Goal: Use online tool/utility: Utilize a website feature to perform a specific function

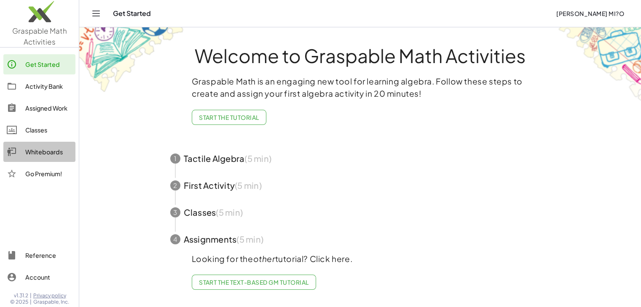
click at [51, 154] on div "Whiteboards" at bounding box center [48, 152] width 47 height 10
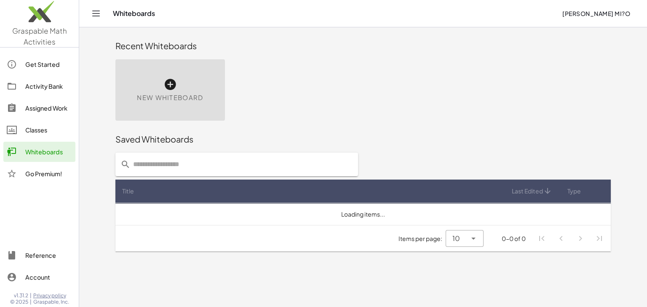
click at [198, 99] on span "New Whiteboard" at bounding box center [170, 98] width 66 height 10
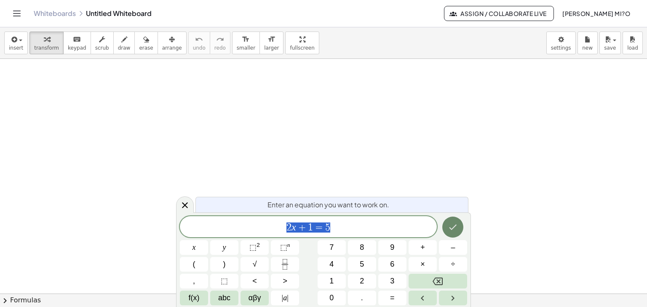
click at [457, 231] on icon "Done" at bounding box center [453, 227] width 10 height 10
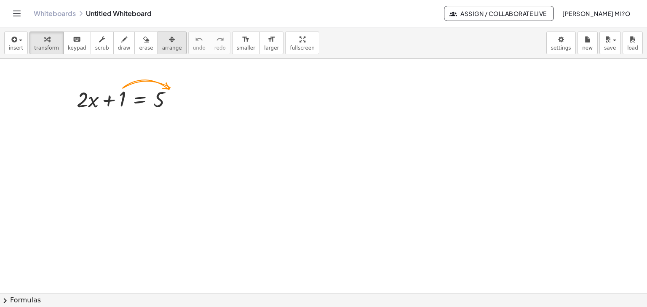
click at [169, 43] on icon "button" at bounding box center [172, 40] width 6 height 10
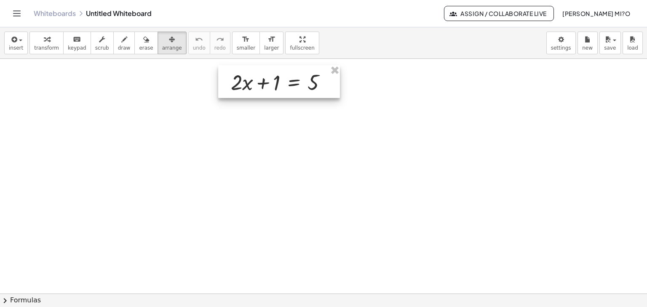
drag, startPoint x: 126, startPoint y: 103, endPoint x: 280, endPoint y: 86, distance: 155.1
click at [280, 86] on div at bounding box center [279, 81] width 122 height 33
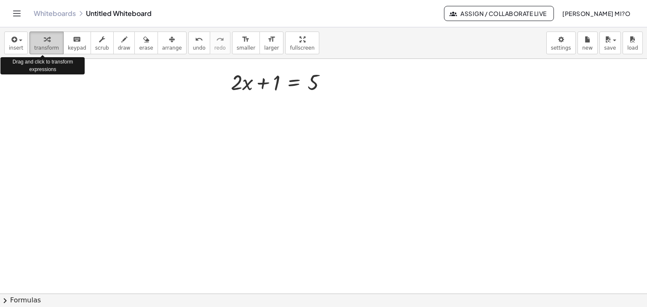
click at [34, 49] on span "transform" at bounding box center [46, 48] width 25 height 6
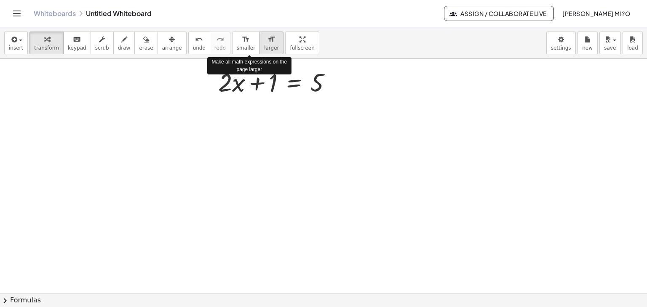
click at [259, 51] on button "format_size larger" at bounding box center [271, 43] width 24 height 23
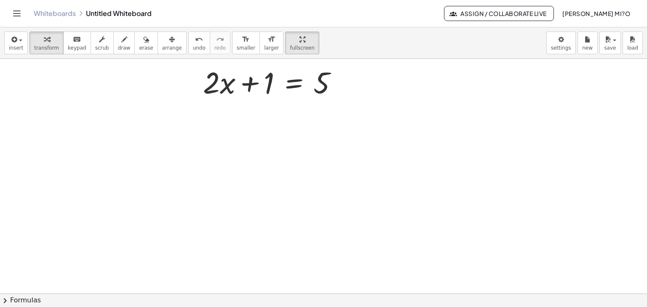
drag, startPoint x: 291, startPoint y: 37, endPoint x: 291, endPoint y: 73, distance: 36.6
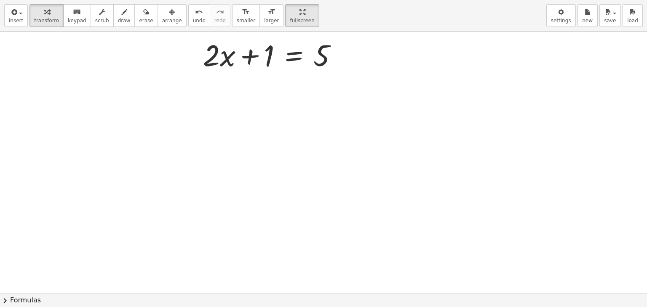
click at [291, 73] on div "insert select one: Math Expression Function Text Youtube Video Graphing Geometr…" at bounding box center [323, 153] width 647 height 307
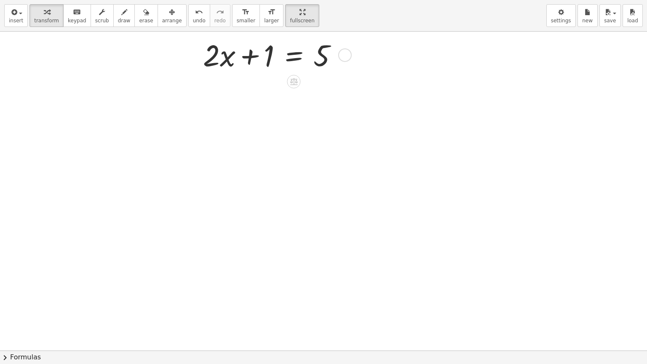
click at [341, 56] on div at bounding box center [344, 54] width 13 height 13
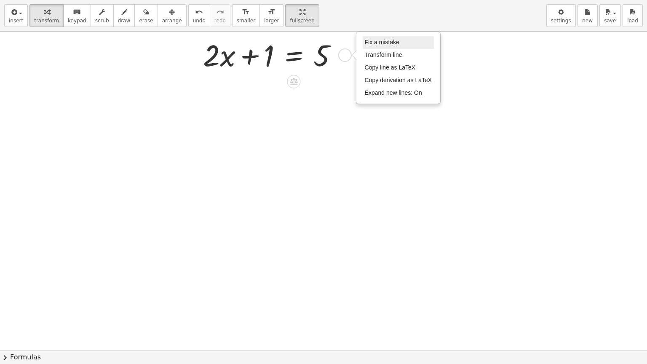
click at [380, 42] on span "Fix a mistake" at bounding box center [382, 42] width 35 height 7
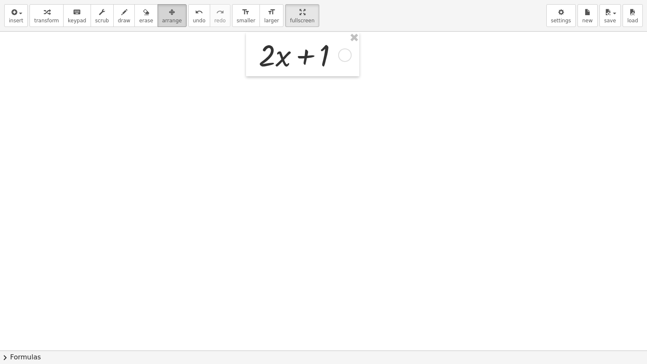
click at [169, 13] on icon "button" at bounding box center [172, 12] width 6 height 10
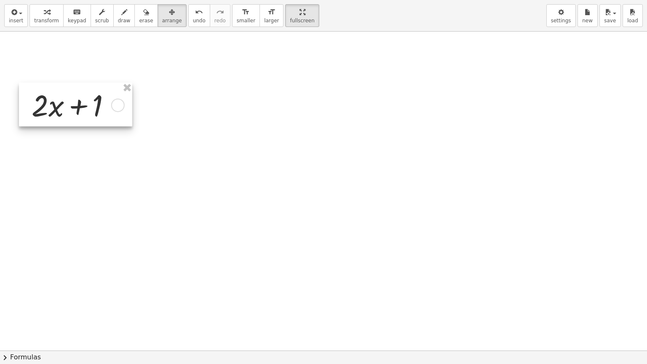
drag, startPoint x: 279, startPoint y: 57, endPoint x: 53, endPoint y: 101, distance: 230.1
click at [53, 101] on div at bounding box center [75, 105] width 113 height 44
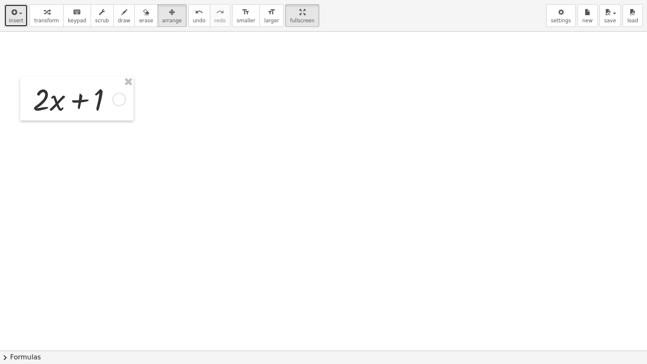
click at [17, 20] on span "insert" at bounding box center [16, 21] width 14 height 6
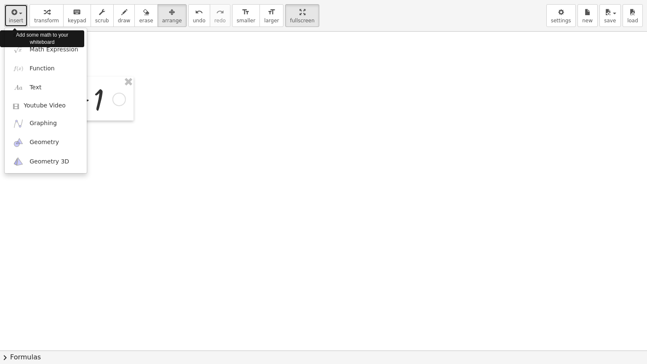
click at [6, 9] on button "insert" at bounding box center [16, 15] width 24 height 23
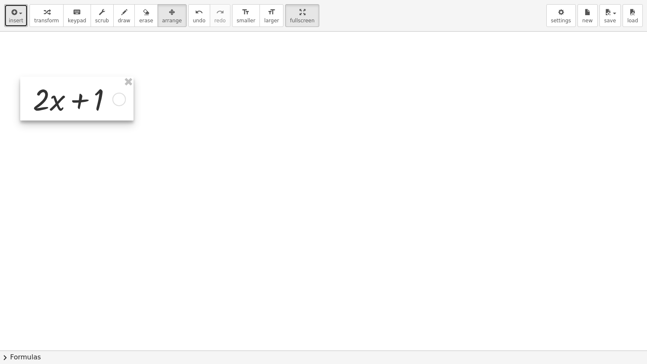
click at [121, 99] on div at bounding box center [76, 99] width 113 height 44
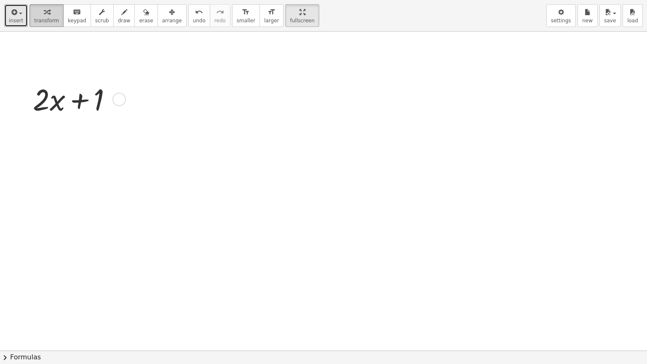
click at [46, 14] on div "button" at bounding box center [46, 12] width 25 height 10
drag, startPoint x: 122, startPoint y: 99, endPoint x: 326, endPoint y: 109, distance: 204.1
click at [326, 109] on div "+ · 2 · x + 1 Fix a mistake Transform line Copy line as LaTeX Copy derivation a…" at bounding box center [323, 351] width 647 height 638
drag, startPoint x: 324, startPoint y: 103, endPoint x: 498, endPoint y: 101, distance: 174.0
click at [498, 101] on div "+ · 2 · x + 1 Fix a mistake Transform line Copy line as LaTeX Copy derivation a…" at bounding box center [323, 351] width 647 height 638
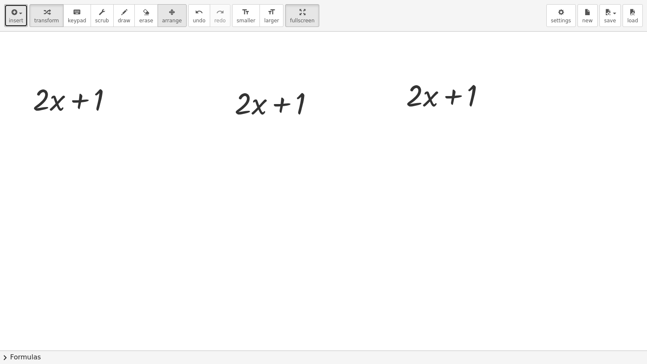
click at [162, 18] on span "arrange" at bounding box center [172, 21] width 20 height 6
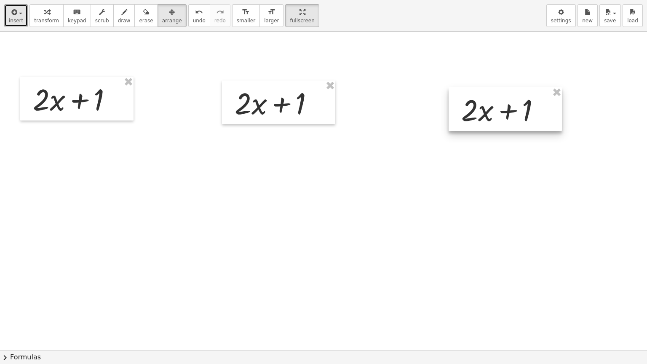
drag, startPoint x: 445, startPoint y: 103, endPoint x: 505, endPoint y: 116, distance: 62.0
click at [505, 116] on div at bounding box center [505, 109] width 113 height 44
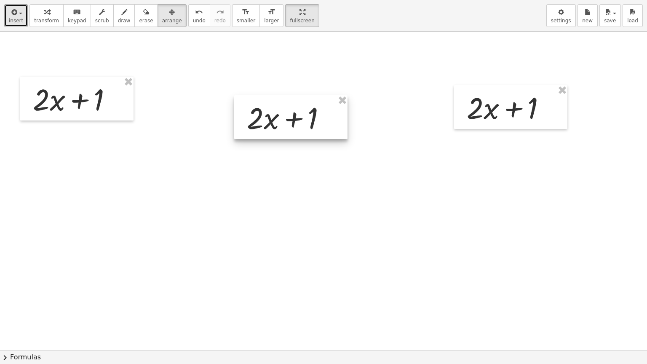
drag, startPoint x: 282, startPoint y: 111, endPoint x: 294, endPoint y: 125, distance: 18.5
click at [294, 125] on div at bounding box center [290, 117] width 113 height 44
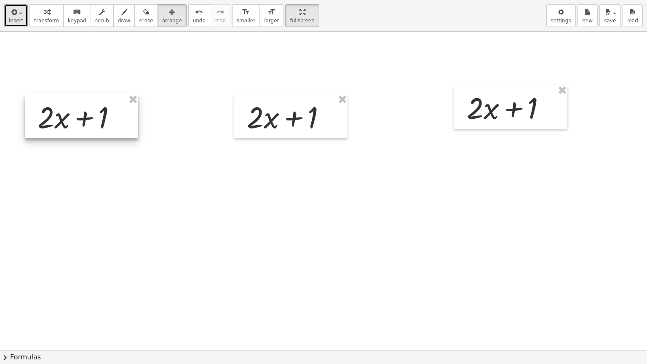
drag, startPoint x: 89, startPoint y: 103, endPoint x: 95, endPoint y: 123, distance: 20.7
click at [95, 123] on div at bounding box center [81, 116] width 113 height 44
click at [10, 24] on span "insert" at bounding box center [16, 21] width 14 height 6
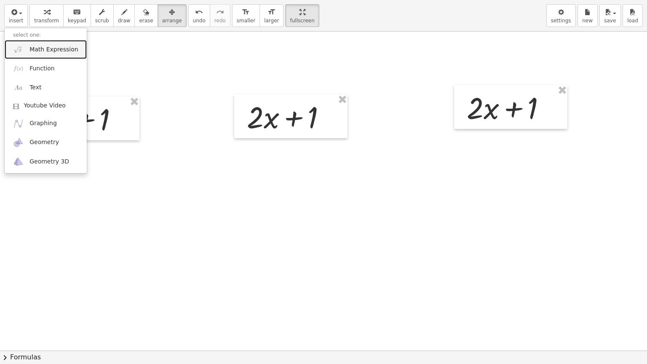
click at [42, 54] on link "Math Expression" at bounding box center [46, 49] width 82 height 19
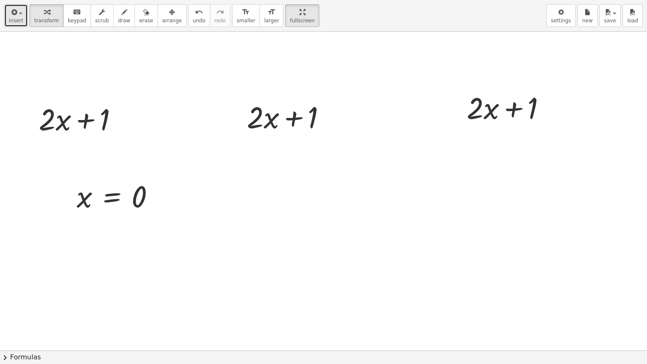
click at [15, 20] on span "insert" at bounding box center [16, 21] width 14 height 6
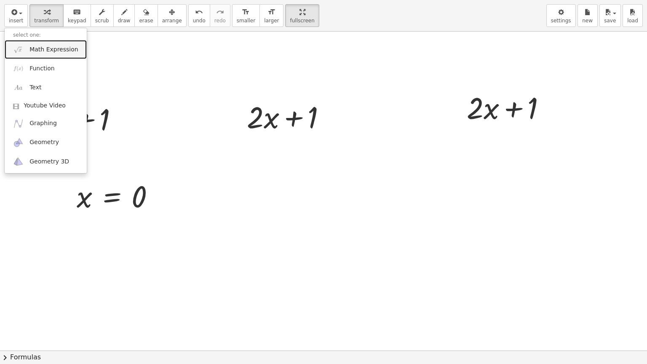
click at [37, 52] on span "Math Expression" at bounding box center [53, 49] width 48 height 8
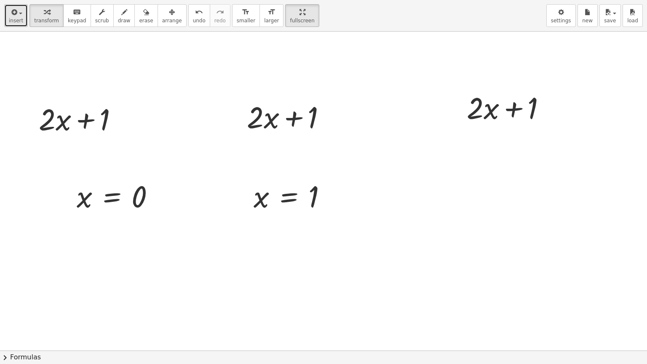
click at [12, 19] on span "insert" at bounding box center [16, 21] width 14 height 6
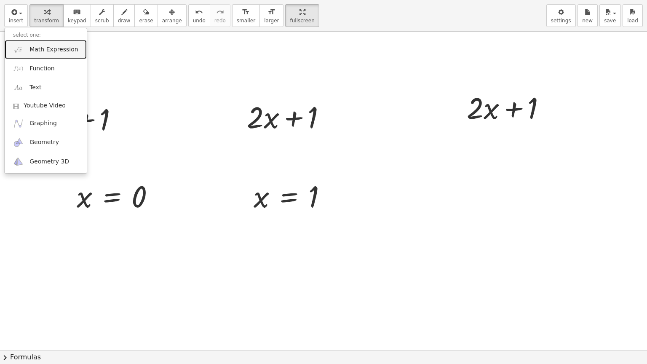
click at [35, 50] on span "Math Expression" at bounding box center [53, 49] width 48 height 8
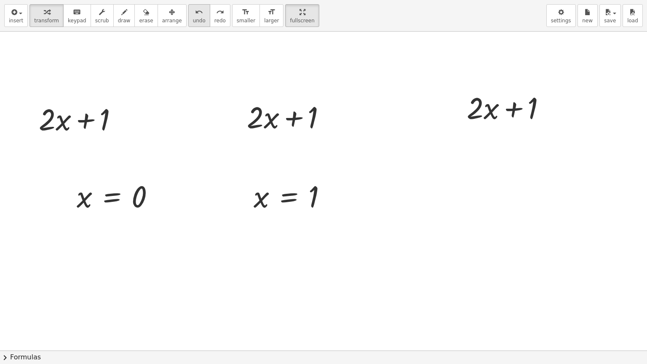
click at [188, 19] on button "undo undo" at bounding box center [199, 15] width 22 height 23
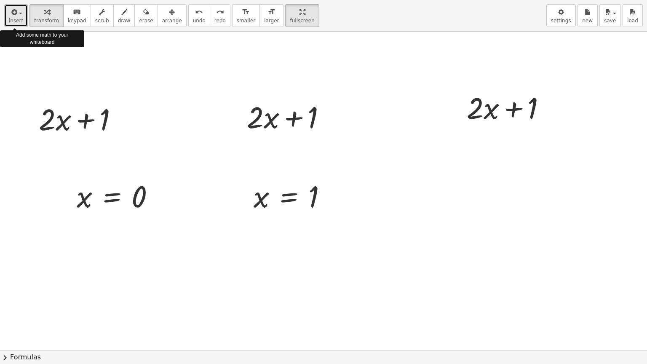
click at [15, 14] on icon "button" at bounding box center [14, 12] width 8 height 10
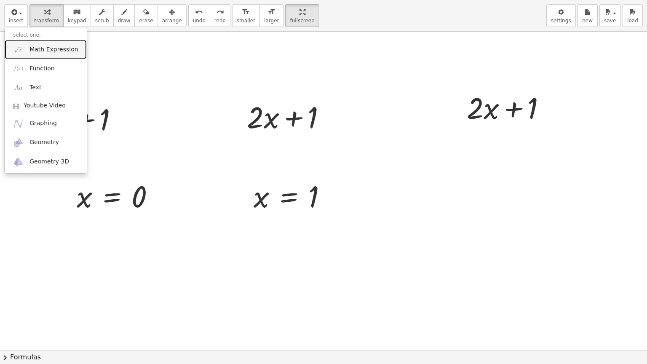
click at [28, 49] on link "Math Expression" at bounding box center [46, 49] width 82 height 19
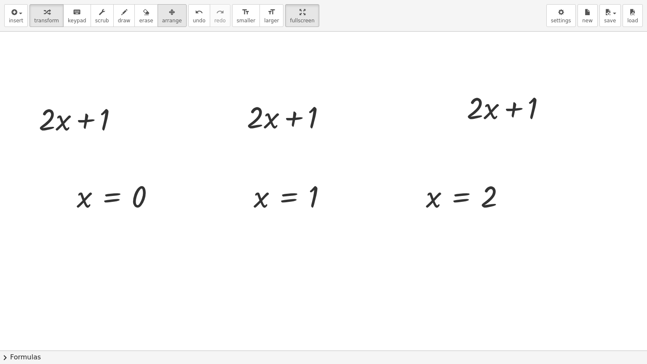
click at [162, 20] on span "arrange" at bounding box center [172, 21] width 20 height 6
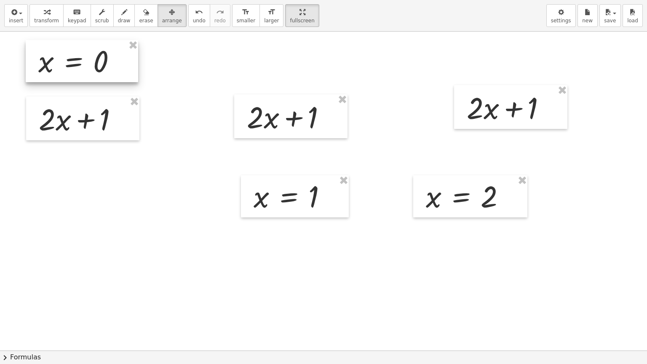
drag, startPoint x: 106, startPoint y: 195, endPoint x: 68, endPoint y: 61, distance: 139.7
click at [68, 61] on div at bounding box center [82, 61] width 112 height 42
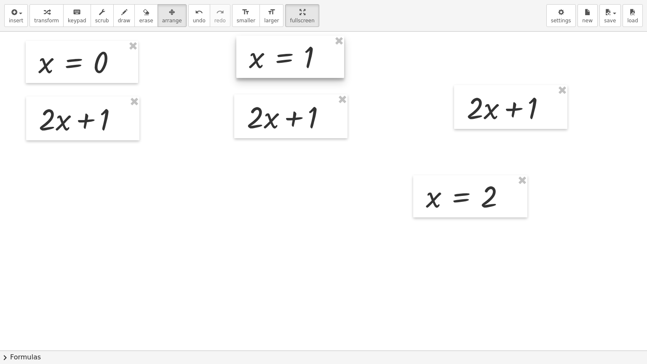
drag, startPoint x: 286, startPoint y: 201, endPoint x: 281, endPoint y: 62, distance: 139.1
click at [281, 62] on div at bounding box center [290, 57] width 108 height 42
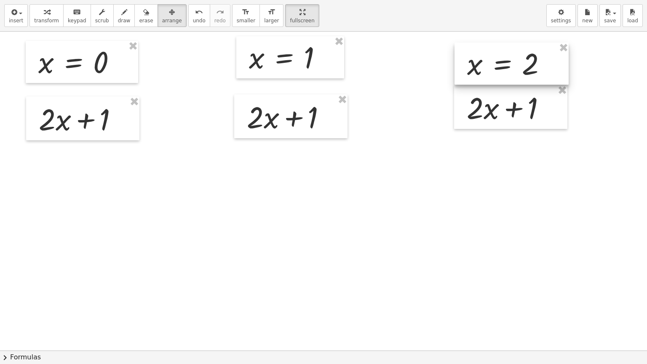
drag, startPoint x: 445, startPoint y: 195, endPoint x: 486, endPoint y: 62, distance: 138.8
click at [486, 62] on div at bounding box center [511, 64] width 114 height 42
click at [44, 8] on icon "button" at bounding box center [47, 12] width 6 height 10
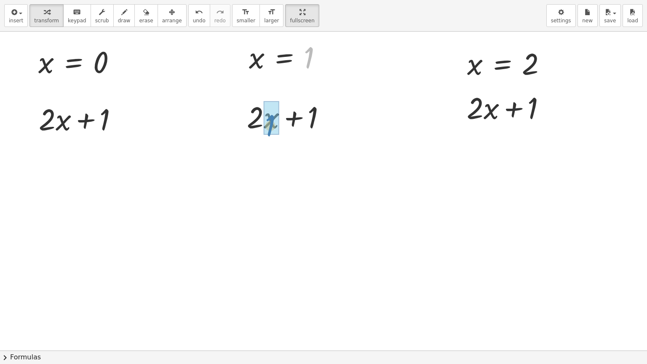
drag, startPoint x: 310, startPoint y: 64, endPoint x: 271, endPoint y: 131, distance: 78.1
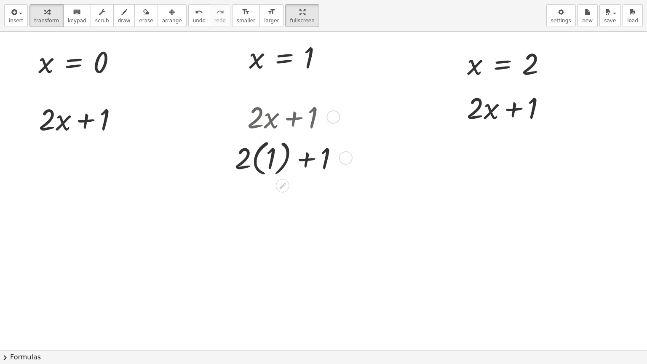
click at [257, 158] on div at bounding box center [289, 157] width 119 height 43
click at [337, 120] on div at bounding box center [332, 116] width 13 height 13
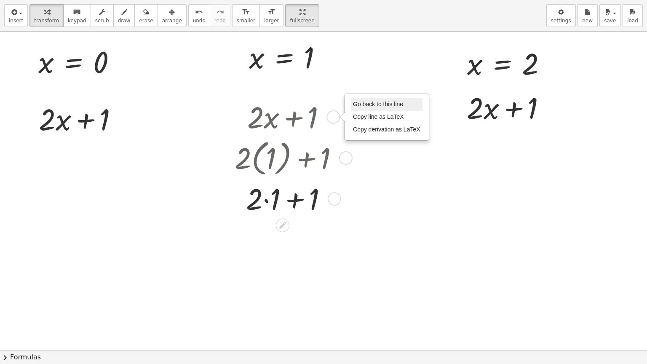
click at [372, 108] on li "Go back to this line" at bounding box center [387, 104] width 72 height 13
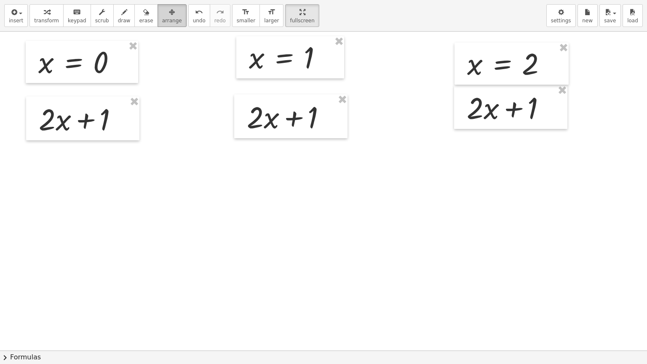
click at [169, 13] on icon "button" at bounding box center [172, 12] width 6 height 10
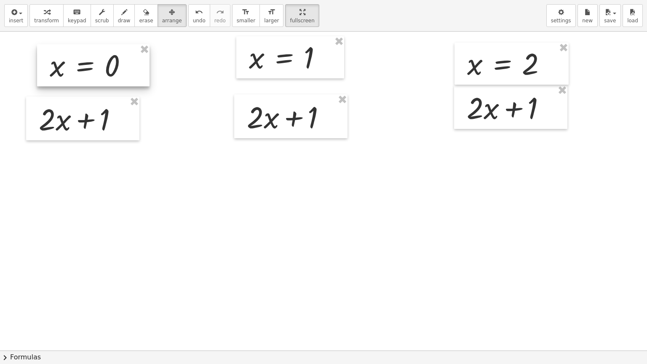
drag, startPoint x: 103, startPoint y: 55, endPoint x: 115, endPoint y: 58, distance: 12.2
click at [115, 58] on div at bounding box center [93, 65] width 112 height 42
click at [15, 19] on span "insert" at bounding box center [16, 21] width 14 height 6
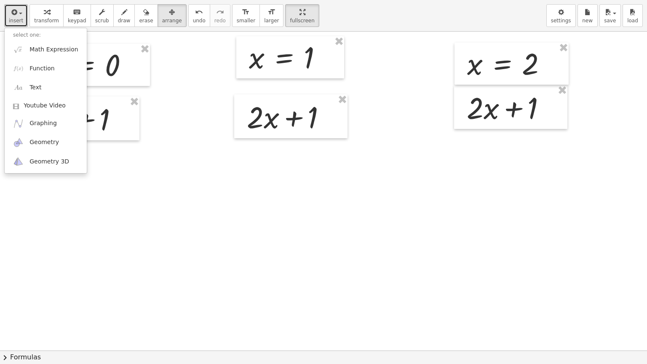
click at [163, 208] on div at bounding box center [323, 351] width 647 height 638
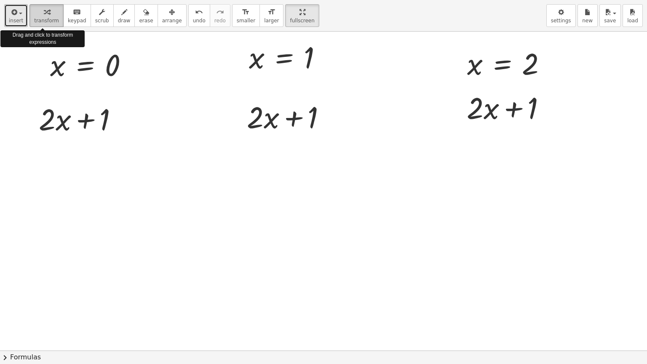
click at [43, 23] on span "transform" at bounding box center [46, 21] width 25 height 6
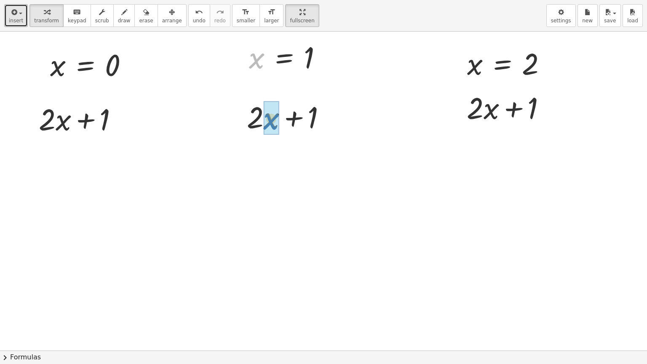
drag, startPoint x: 255, startPoint y: 62, endPoint x: 269, endPoint y: 123, distance: 63.1
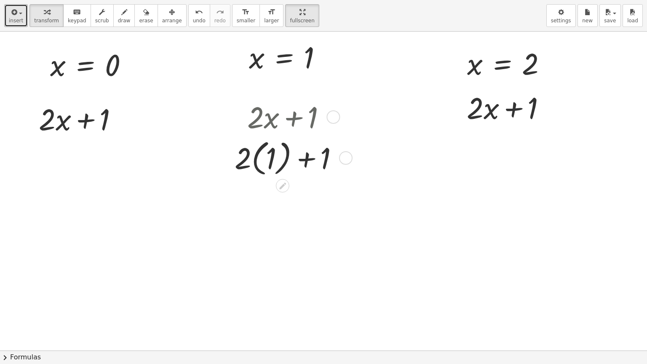
click at [258, 168] on div at bounding box center [289, 157] width 119 height 43
click at [268, 202] on div at bounding box center [289, 198] width 119 height 40
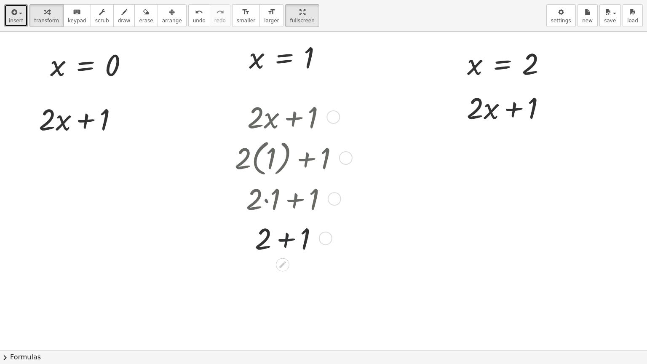
click at [289, 244] on div at bounding box center [289, 238] width 119 height 40
drag, startPoint x: 531, startPoint y: 66, endPoint x: 493, endPoint y: 110, distance: 58.2
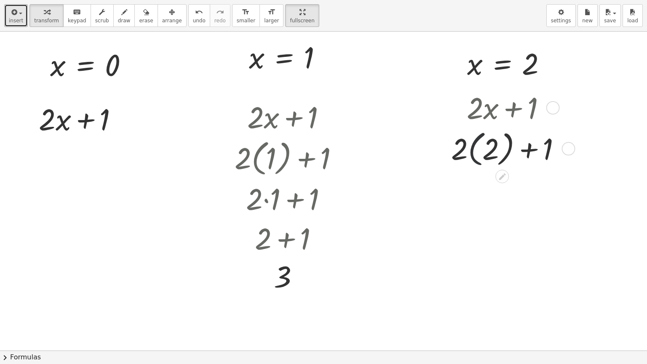
click at [474, 147] on div at bounding box center [509, 148] width 125 height 43
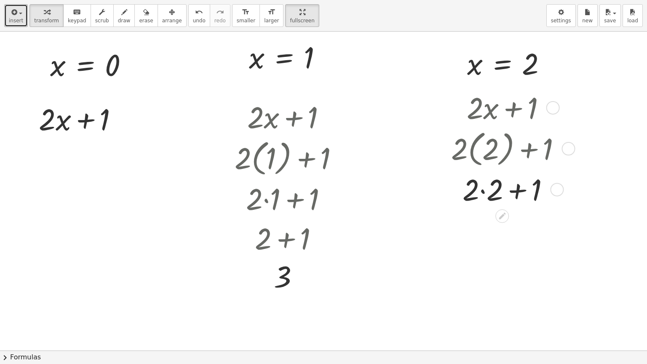
click at [480, 192] on div at bounding box center [509, 189] width 125 height 40
click at [505, 234] on div at bounding box center [509, 229] width 125 height 40
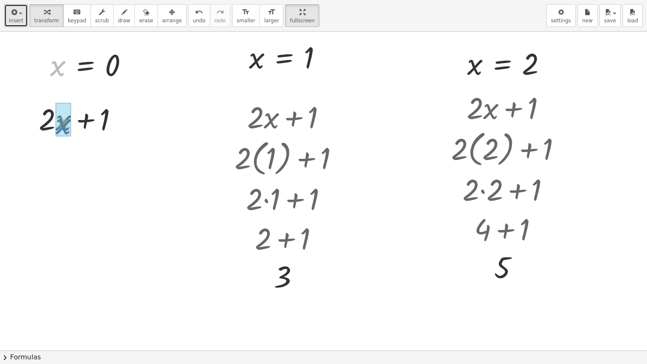
drag, startPoint x: 58, startPoint y: 69, endPoint x: 64, endPoint y: 127, distance: 58.4
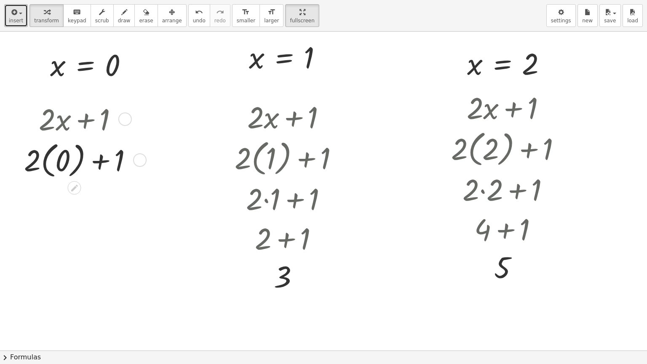
click at [44, 163] on div at bounding box center [82, 159] width 124 height 43
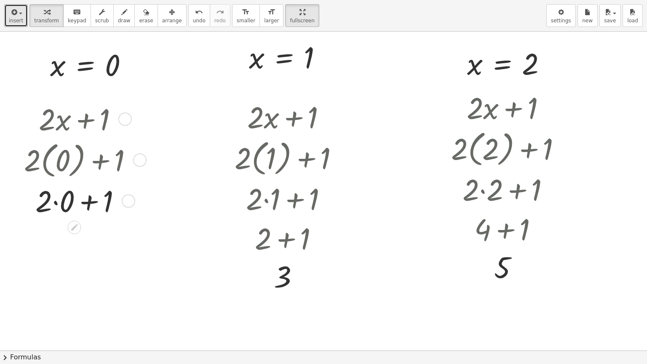
click at [54, 201] on div at bounding box center [82, 200] width 124 height 40
click at [80, 244] on div at bounding box center [82, 240] width 124 height 40
click at [136, 67] on div at bounding box center [135, 65] width 13 height 13
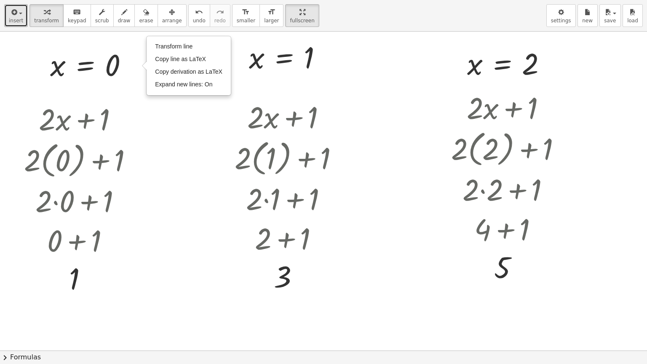
click at [171, 141] on div at bounding box center [323, 351] width 647 height 638
click at [122, 122] on div at bounding box center [124, 118] width 13 height 13
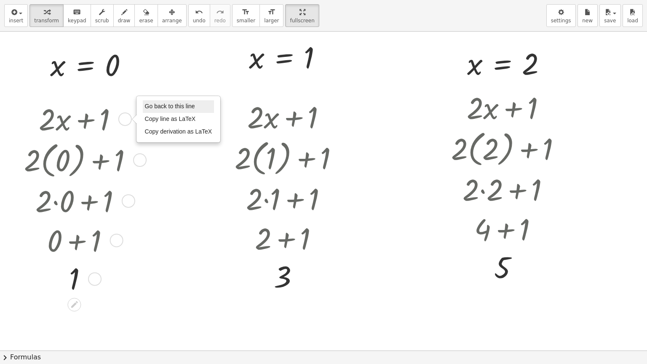
click at [167, 104] on span "Go back to this line" at bounding box center [170, 106] width 50 height 7
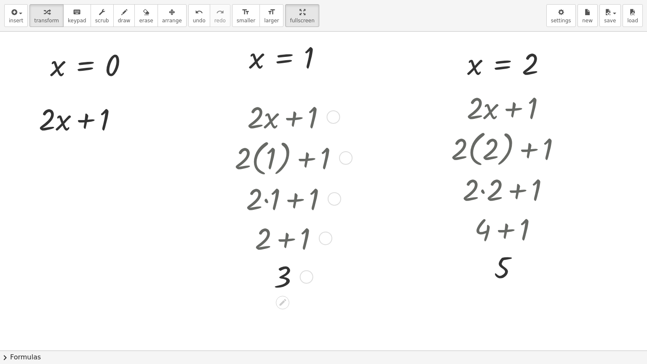
click at [331, 119] on div at bounding box center [332, 116] width 13 height 13
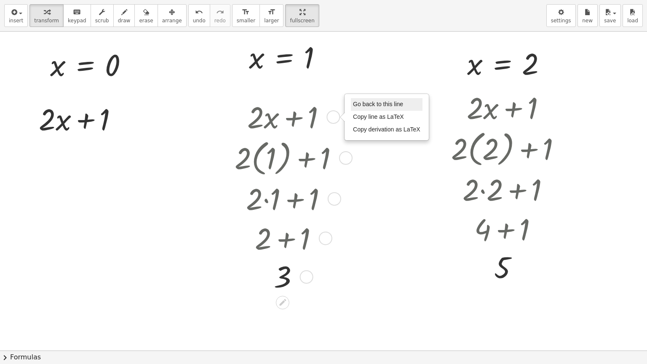
click at [362, 104] on span "Go back to this line" at bounding box center [378, 104] width 50 height 7
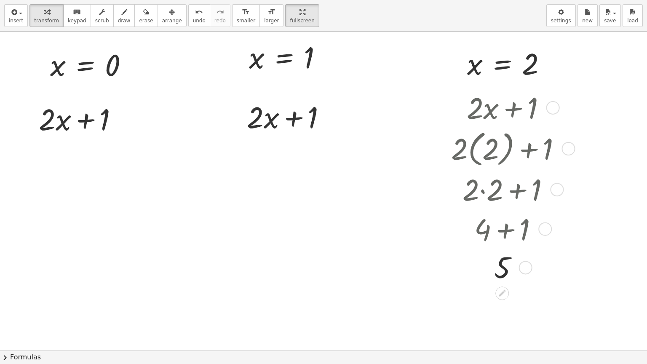
click at [551, 110] on div at bounding box center [552, 107] width 13 height 13
drag, startPoint x: 580, startPoint y: 89, endPoint x: 620, endPoint y: 94, distance: 39.9
click at [620, 94] on span "Go back to this line" at bounding box center [597, 94] width 50 height 7
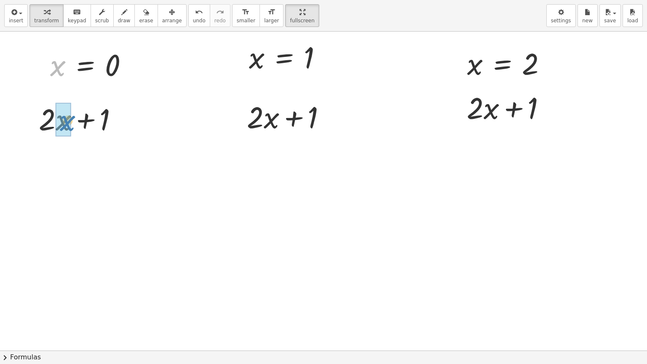
drag, startPoint x: 65, startPoint y: 69, endPoint x: 75, endPoint y: 125, distance: 57.0
click at [75, 125] on div "+ · 2 · x + 1 Go back to this line Copy line as LaTeX Copy derivation as LaTeX …" at bounding box center [323, 351] width 647 height 638
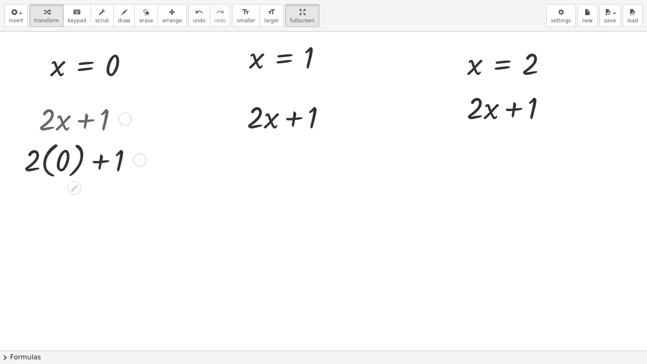
click at [45, 162] on div at bounding box center [82, 159] width 124 height 43
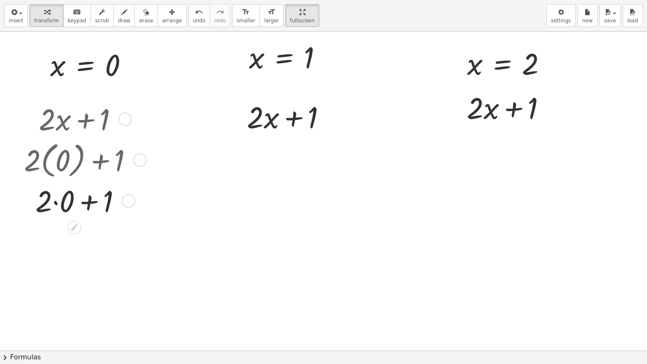
click at [89, 203] on div at bounding box center [82, 200] width 124 height 40
click at [54, 202] on div at bounding box center [82, 200] width 124 height 40
click at [78, 241] on div at bounding box center [82, 240] width 124 height 40
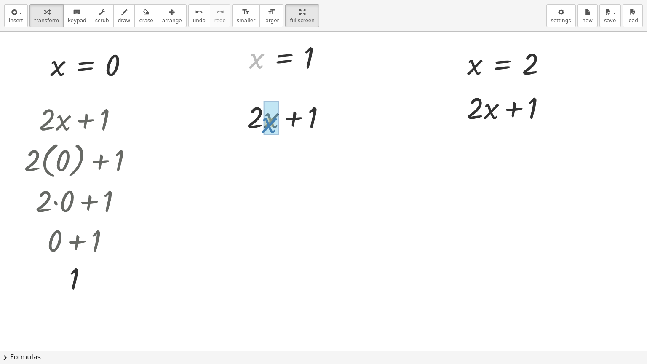
drag, startPoint x: 259, startPoint y: 60, endPoint x: 271, endPoint y: 123, distance: 64.0
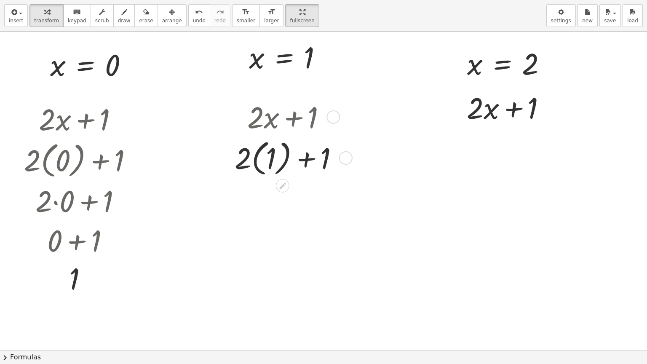
click at [257, 159] on div at bounding box center [289, 157] width 119 height 43
click at [266, 200] on div at bounding box center [289, 198] width 119 height 40
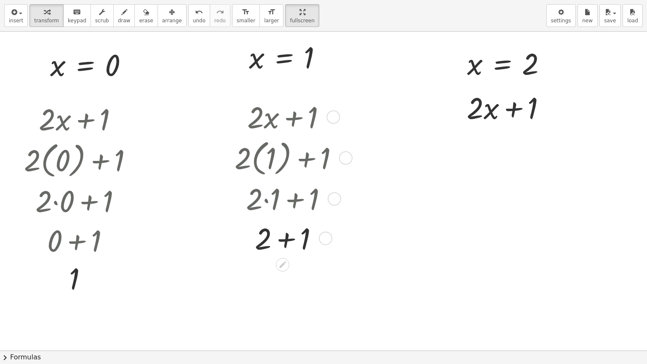
click at [286, 241] on div at bounding box center [289, 238] width 119 height 40
drag, startPoint x: 474, startPoint y: 69, endPoint x: 496, endPoint y: 109, distance: 45.8
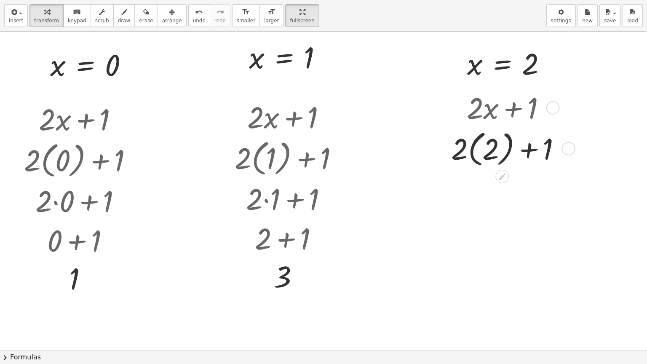
click at [472, 149] on div at bounding box center [509, 148] width 125 height 43
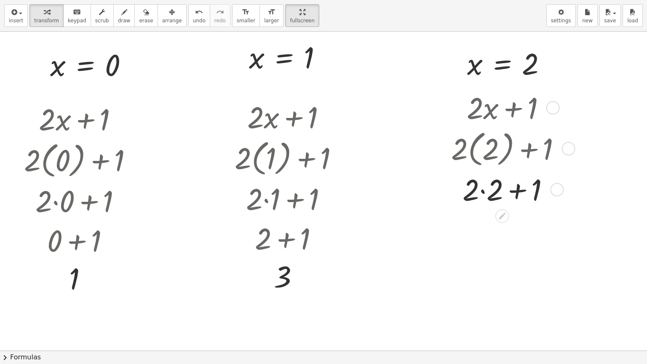
click at [482, 190] on div at bounding box center [509, 189] width 125 height 40
click at [504, 231] on div at bounding box center [509, 229] width 125 height 40
click at [126, 122] on div at bounding box center [124, 118] width 13 height 13
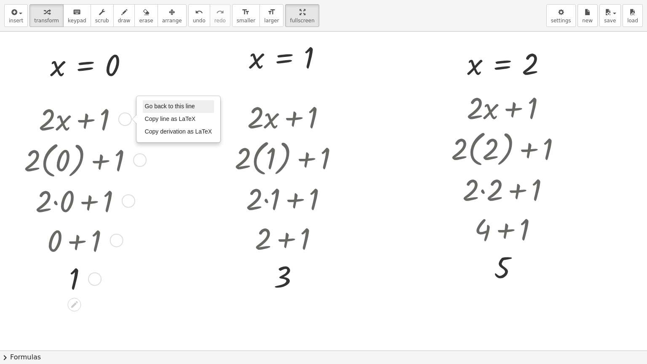
click at [158, 104] on span "Go back to this line" at bounding box center [170, 106] width 50 height 7
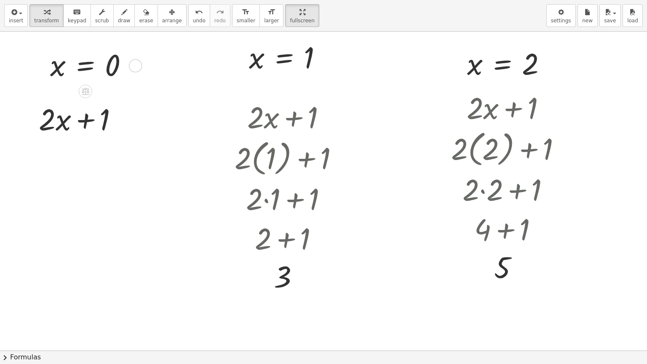
click at [134, 70] on div "Transform line Copy line as LaTeX Copy derivation as LaTeX Expand new lines: On" at bounding box center [135, 65] width 13 height 13
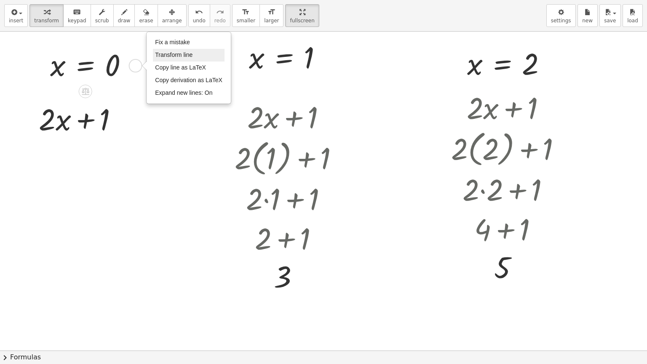
click at [168, 55] on span "Transform line" at bounding box center [173, 54] width 37 height 7
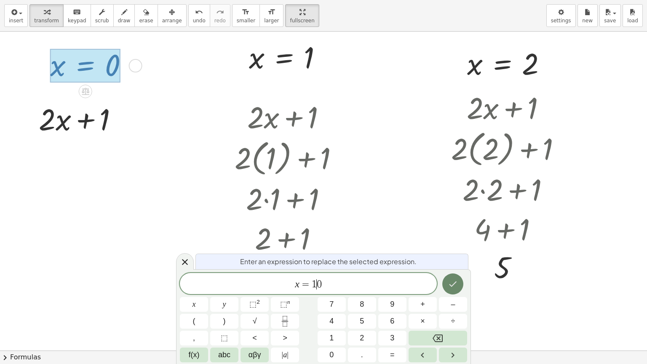
click at [450, 286] on icon "Done" at bounding box center [453, 284] width 10 height 10
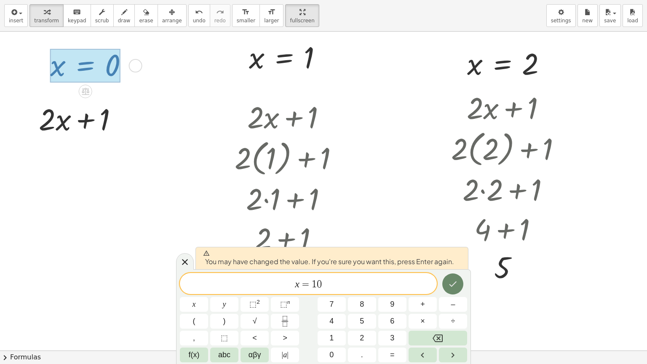
click at [450, 286] on icon "Done" at bounding box center [453, 284] width 10 height 10
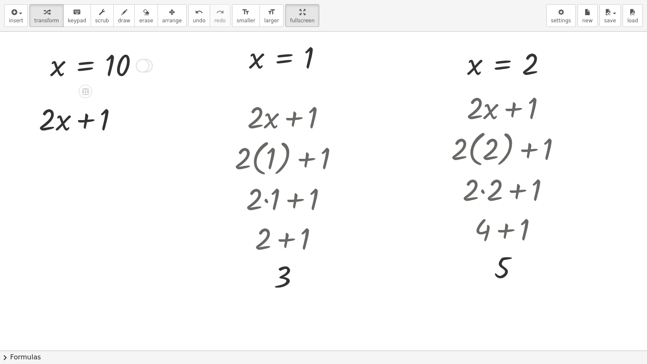
drag, startPoint x: 146, startPoint y: 106, endPoint x: 140, endPoint y: 45, distance: 60.9
click at [86, 66] on div "x = 10 Fix a mistake Transform line Copy line as LaTeX Copy derivation as LaTeX…" at bounding box center [86, 66] width 0 height 0
drag, startPoint x: 57, startPoint y: 72, endPoint x: 66, endPoint y: 131, distance: 59.2
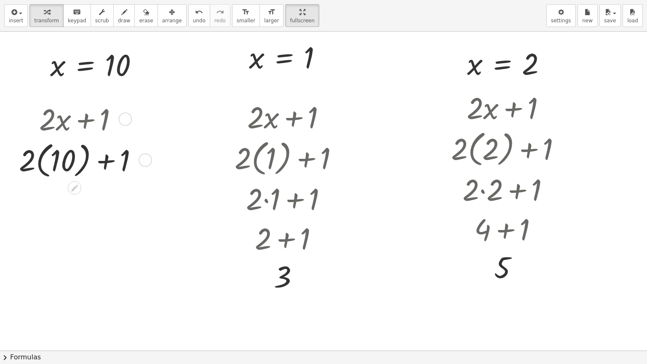
click at [41, 167] on div at bounding box center [82, 159] width 134 height 43
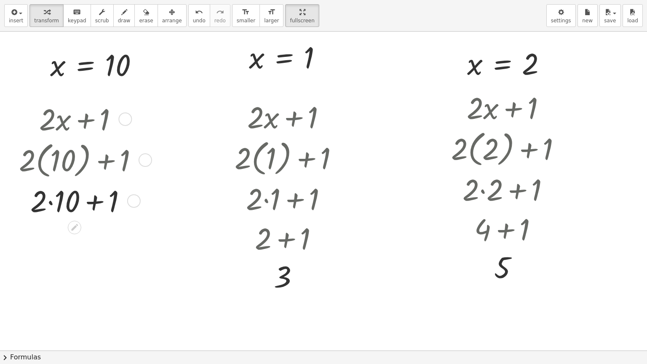
click at [52, 201] on div at bounding box center [82, 200] width 134 height 40
click at [85, 244] on div at bounding box center [82, 240] width 134 height 40
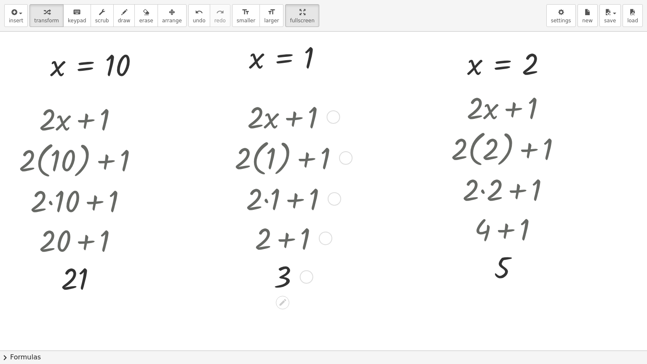
click at [335, 117] on div at bounding box center [332, 116] width 13 height 13
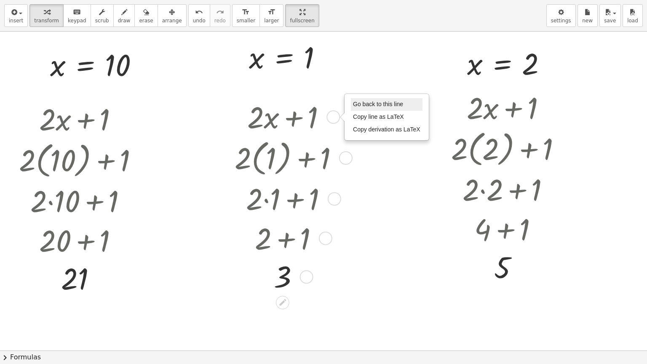
click at [383, 107] on span "Go back to this line" at bounding box center [378, 104] width 50 height 7
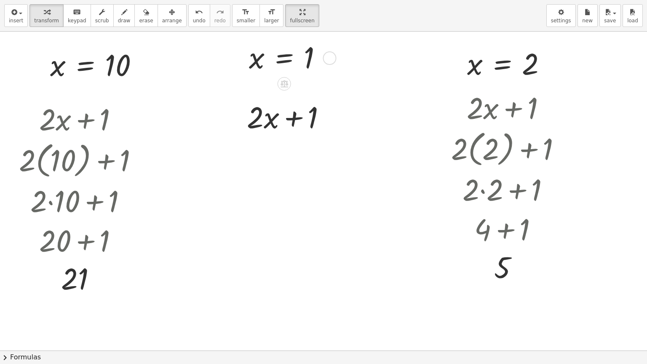
click at [328, 61] on div at bounding box center [329, 57] width 13 height 13
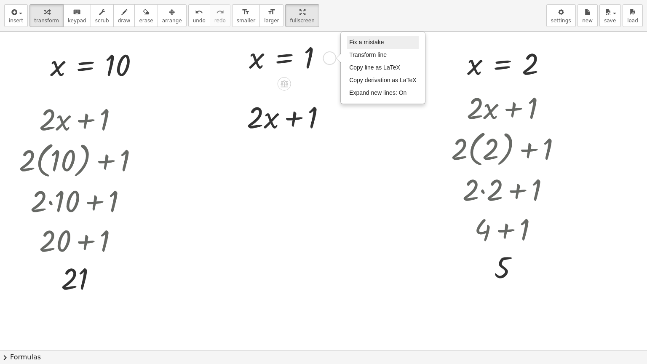
click at [358, 45] on span "Fix a mistake" at bounding box center [366, 42] width 35 height 7
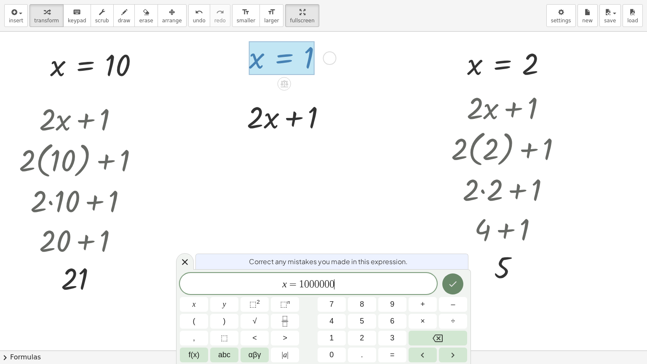
click at [445, 281] on button "Done" at bounding box center [452, 283] width 21 height 21
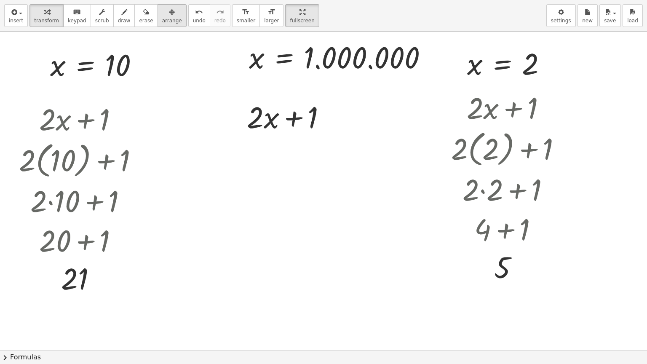
click at [165, 18] on span "arrange" at bounding box center [172, 21] width 20 height 6
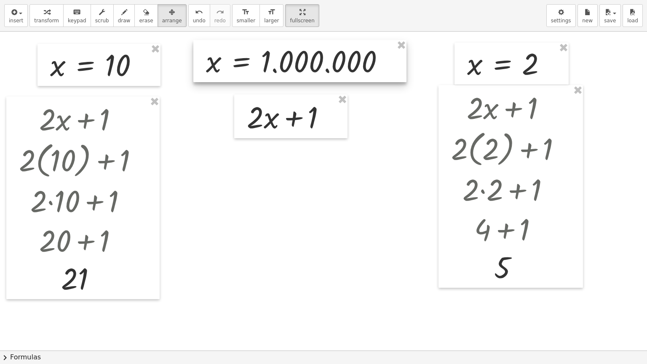
drag, startPoint x: 257, startPoint y: 67, endPoint x: 213, endPoint y: 70, distance: 43.9
click at [213, 70] on div at bounding box center [299, 61] width 213 height 42
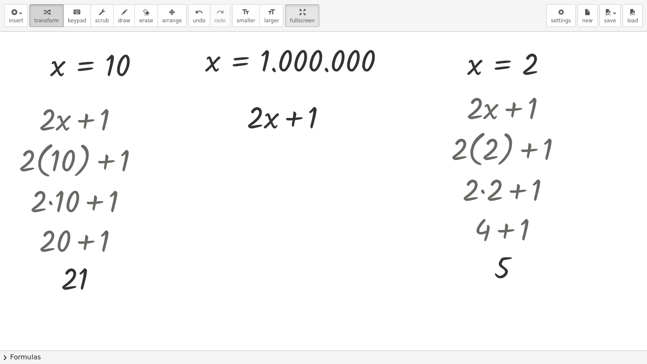
click at [45, 7] on div "button" at bounding box center [46, 12] width 25 height 10
click at [549, 107] on div at bounding box center [552, 107] width 13 height 13
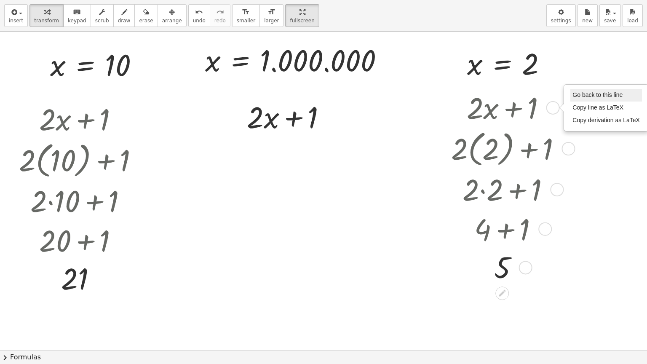
click at [583, 96] on span "Go back to this line" at bounding box center [597, 94] width 50 height 7
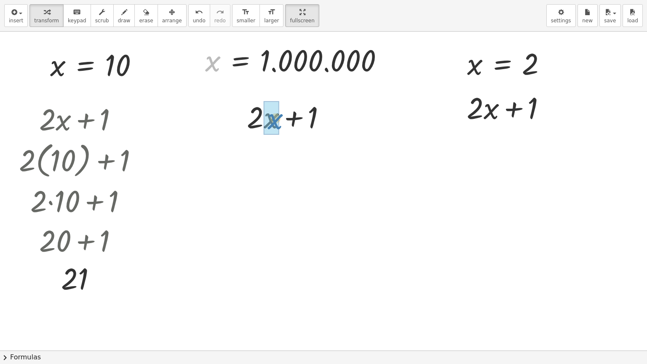
drag, startPoint x: 215, startPoint y: 69, endPoint x: 278, endPoint y: 127, distance: 85.3
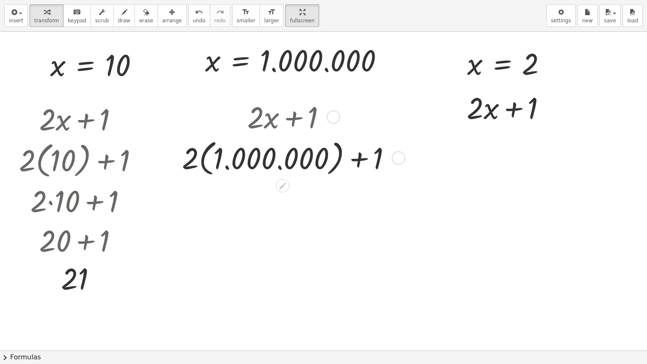
click at [207, 160] on div at bounding box center [290, 157] width 225 height 43
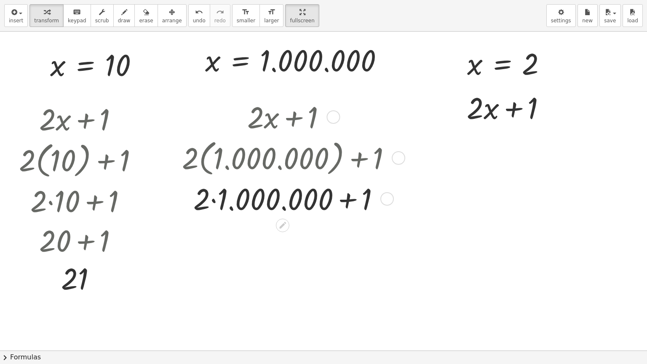
click at [214, 199] on div at bounding box center [290, 198] width 225 height 40
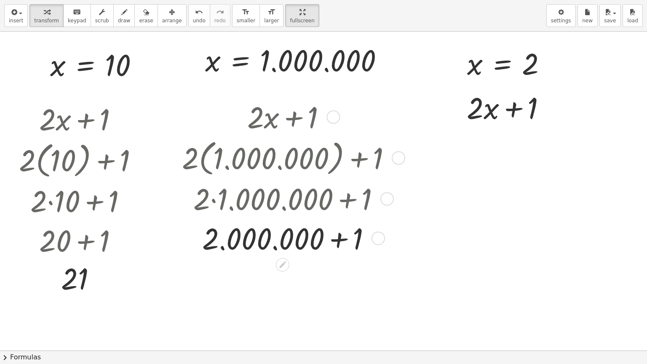
click at [341, 239] on div at bounding box center [290, 238] width 225 height 40
